Goal: Task Accomplishment & Management: Manage account settings

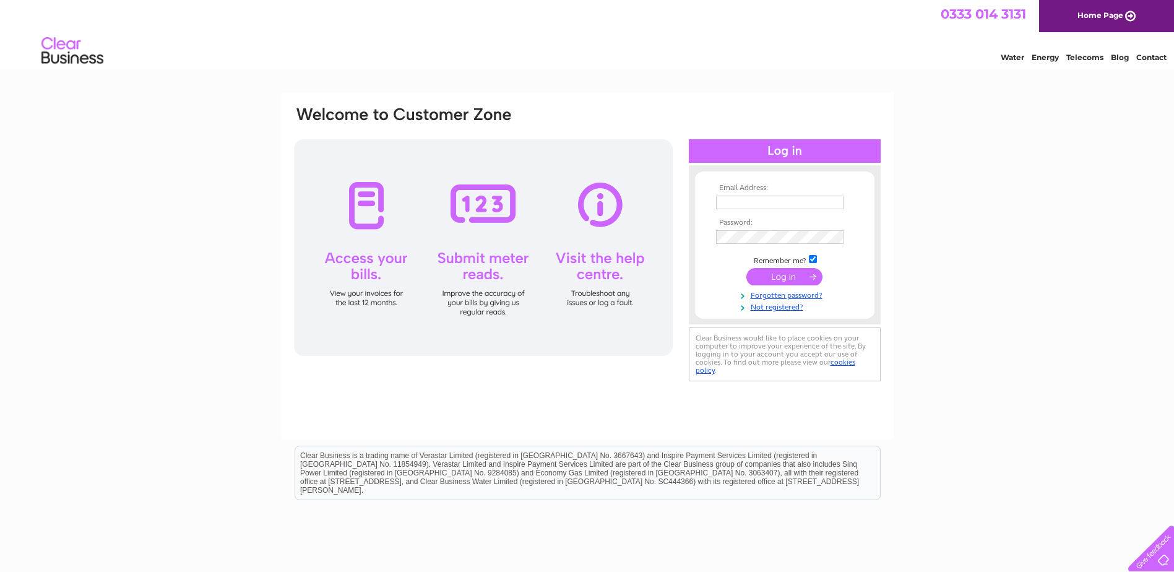
click at [762, 205] on input "text" at bounding box center [779, 203] width 127 height 14
type input "[EMAIL_ADDRESS][DOMAIN_NAME]"
click at [777, 272] on input "submit" at bounding box center [784, 277] width 76 height 17
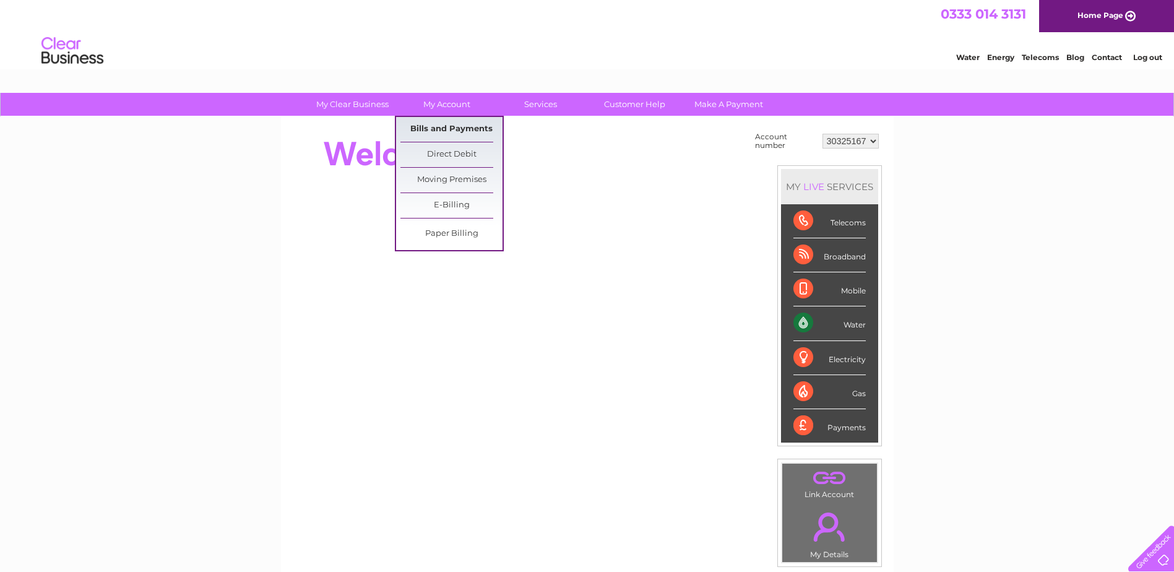
click at [447, 125] on link "Bills and Payments" at bounding box center [451, 129] width 102 height 25
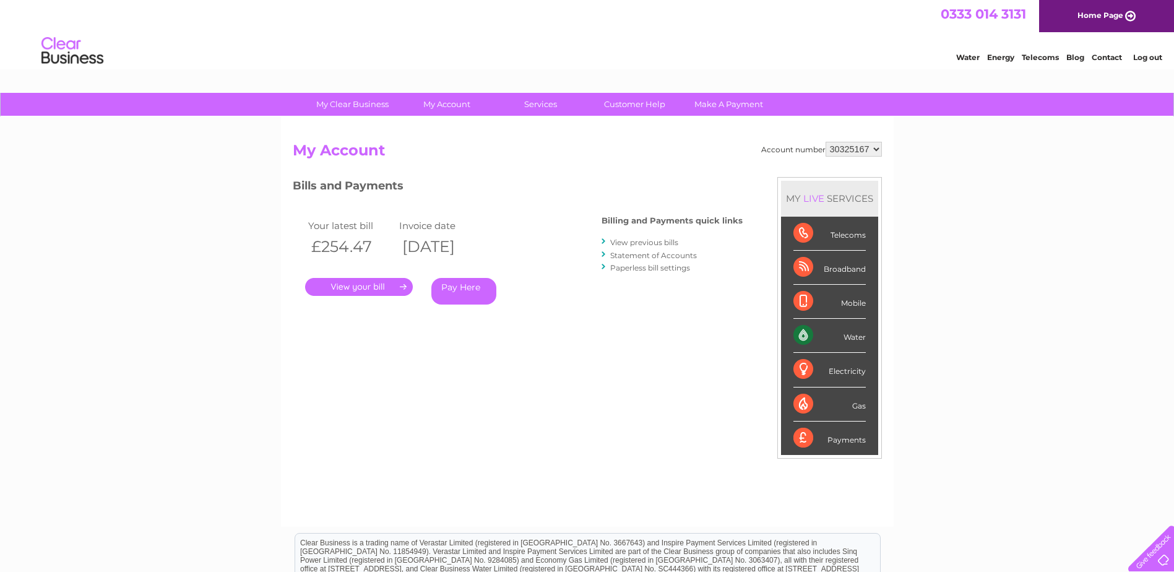
click at [351, 288] on link "." at bounding box center [359, 287] width 108 height 18
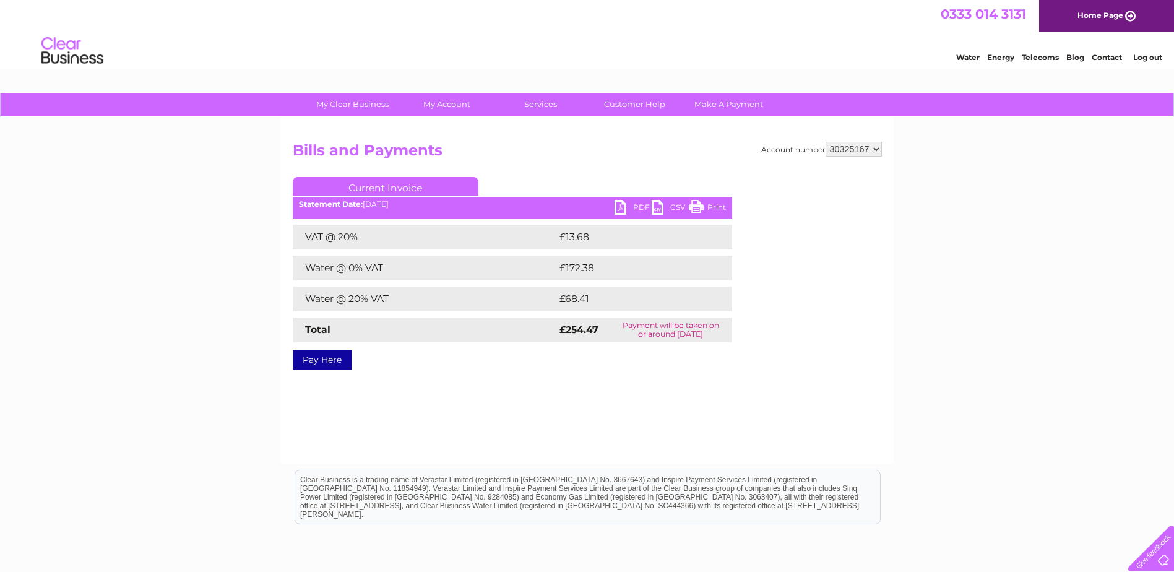
click at [622, 209] on link "PDF" at bounding box center [633, 209] width 37 height 18
